Goal: Task Accomplishment & Management: Manage account settings

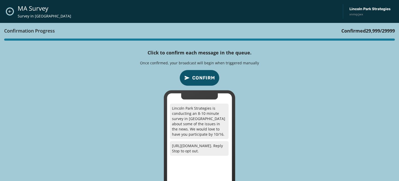
click at [12, 12] on button "Close admin drawer" at bounding box center [9, 11] width 7 height 7
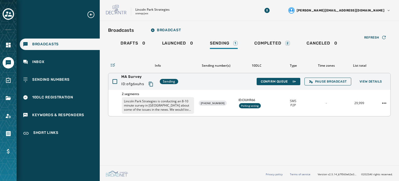
click at [189, 99] on p "Lincoln Park Strategies is conducting an 8-10 minute survey in [GEOGRAPHIC_DATA…" at bounding box center [158, 105] width 72 height 17
click at [369, 81] on span "View Details" at bounding box center [371, 81] width 23 height 4
click at [364, 82] on span "View Details" at bounding box center [371, 81] width 23 height 4
click at [369, 83] on button "View Details" at bounding box center [371, 81] width 31 height 7
click at [372, 82] on span "View Details" at bounding box center [371, 81] width 23 height 4
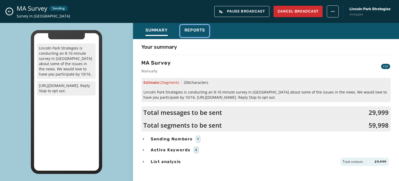
click at [194, 29] on span "Reports" at bounding box center [195, 30] width 21 height 5
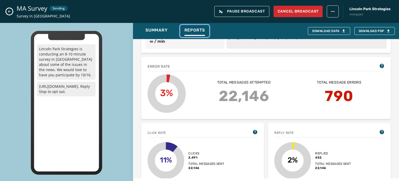
scroll to position [108, 0]
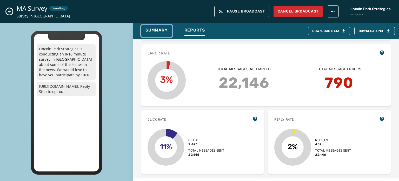
click at [155, 28] on span "Summary" at bounding box center [157, 30] width 22 height 5
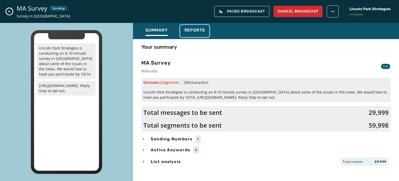
click at [192, 26] on button "Reports" at bounding box center [194, 31] width 29 height 12
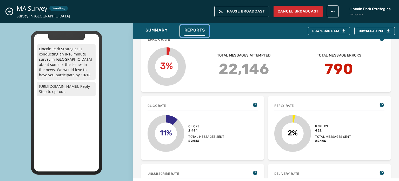
scroll to position [135, 0]
